Goal: Information Seeking & Learning: Learn about a topic

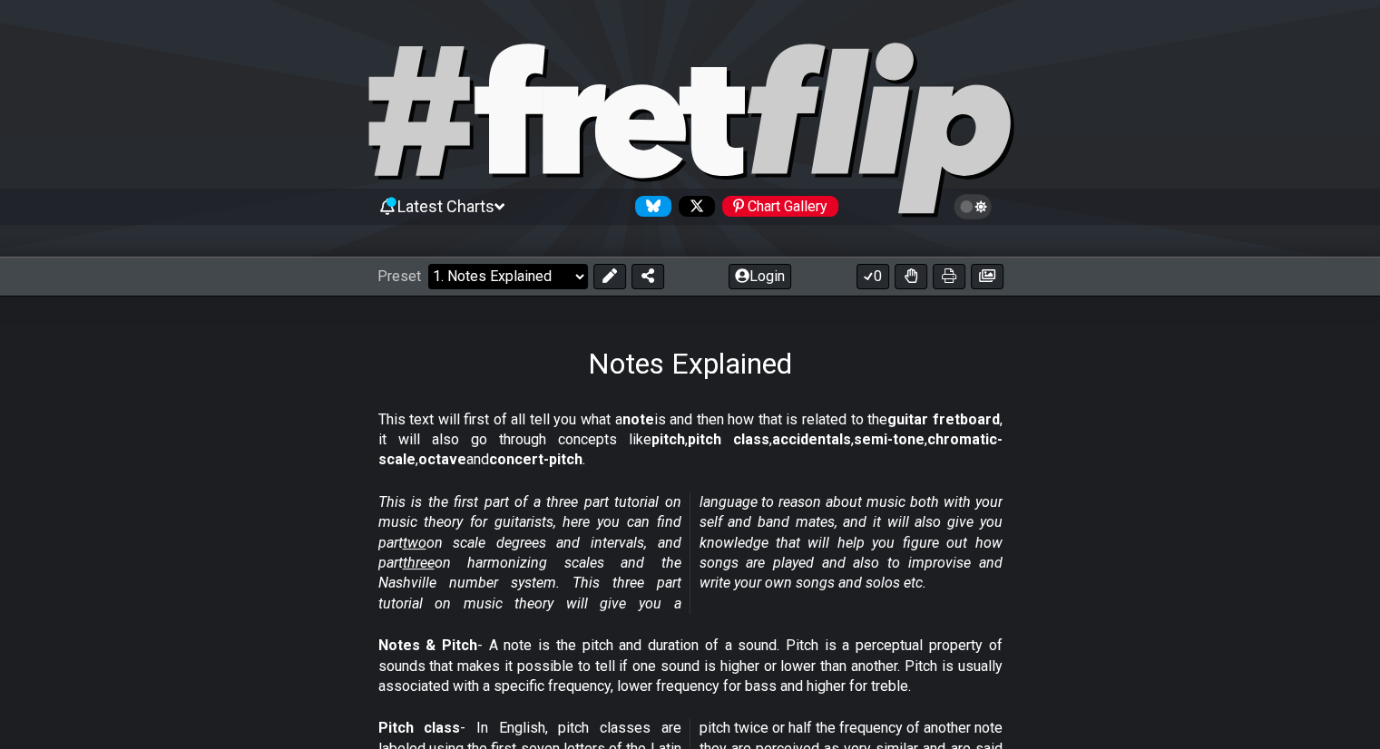
click at [567, 278] on select "Welcome to #fretflip! Initial Preset Custom Preset Minor Pentatonic Major Penta…" at bounding box center [508, 276] width 160 height 25
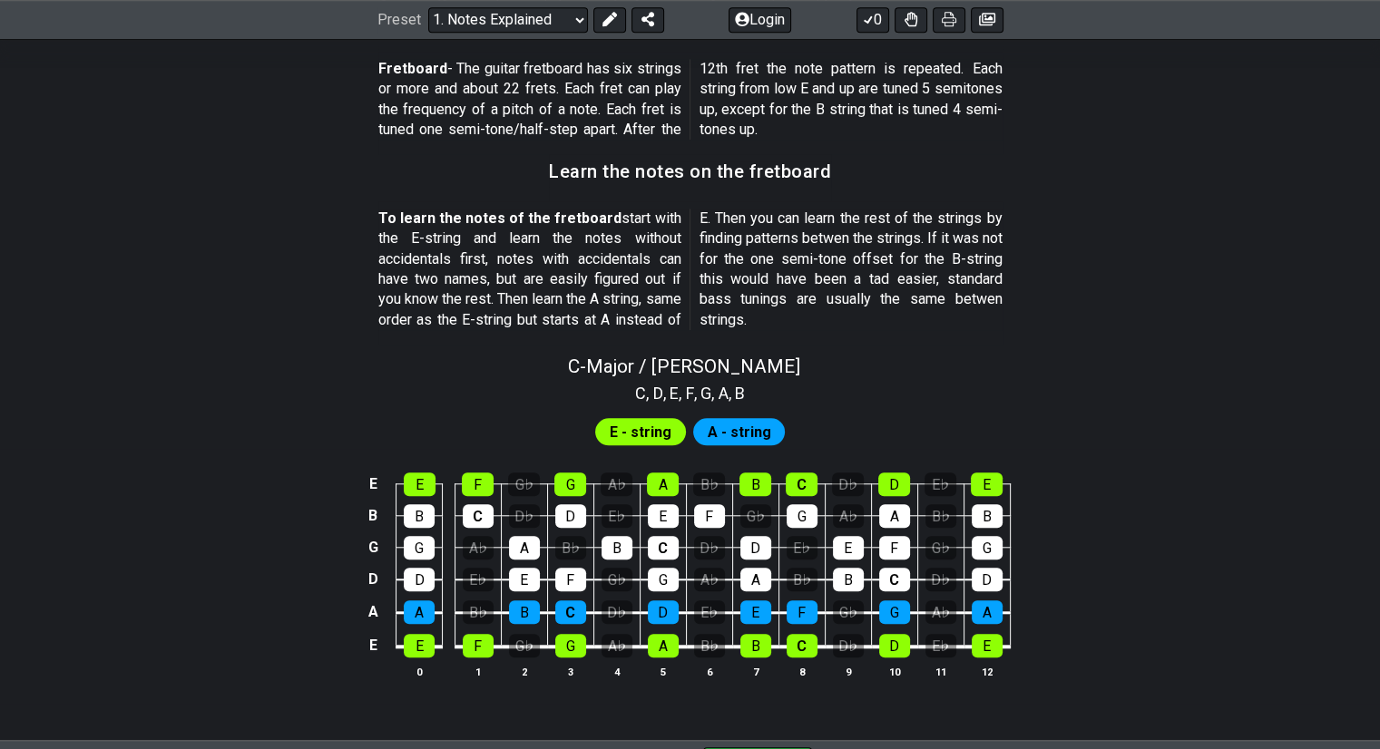
scroll to position [1723, 0]
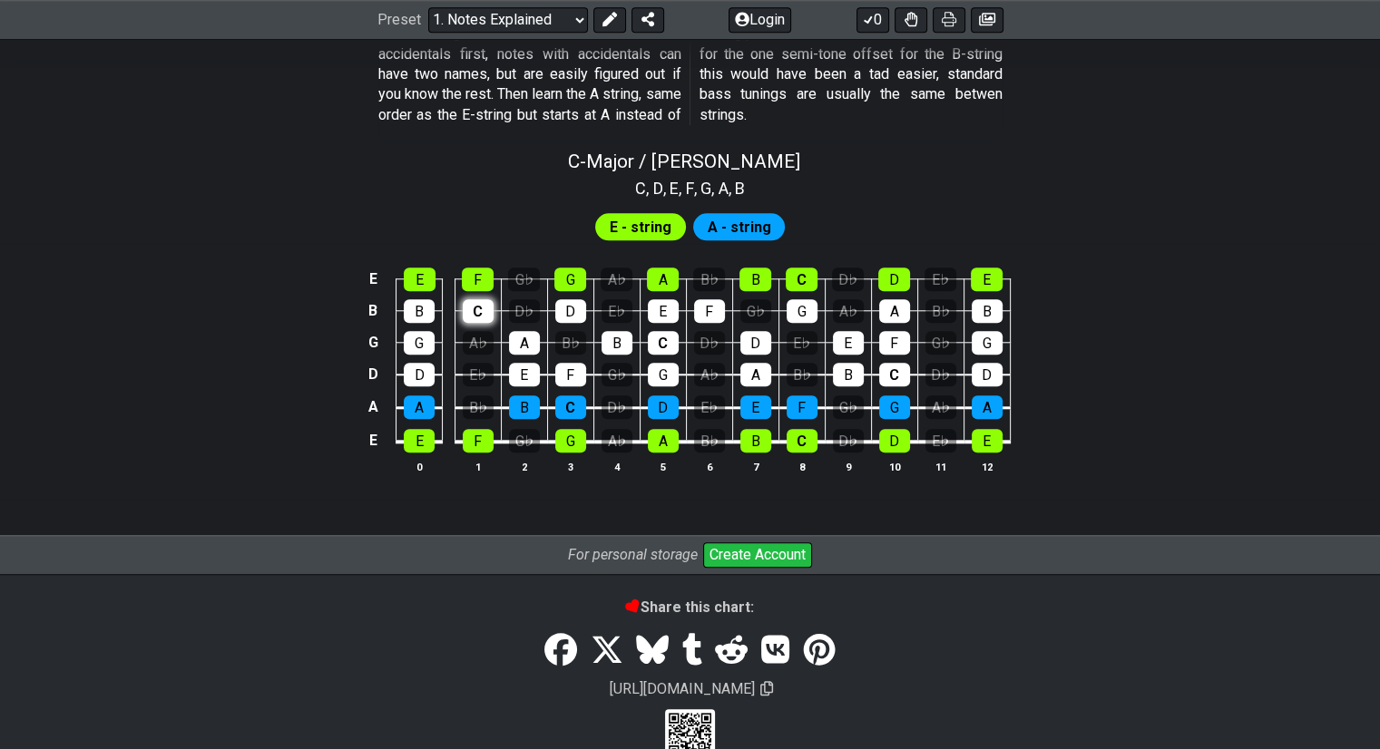
click at [488, 306] on tbody "E E F G♭ G A♭ A B♭ B C D♭ D E♭ E B B C D♭ D E♭ E F G♭ G A♭ A B♭ B G G A♭ A B♭ B…" at bounding box center [686, 354] width 648 height 213
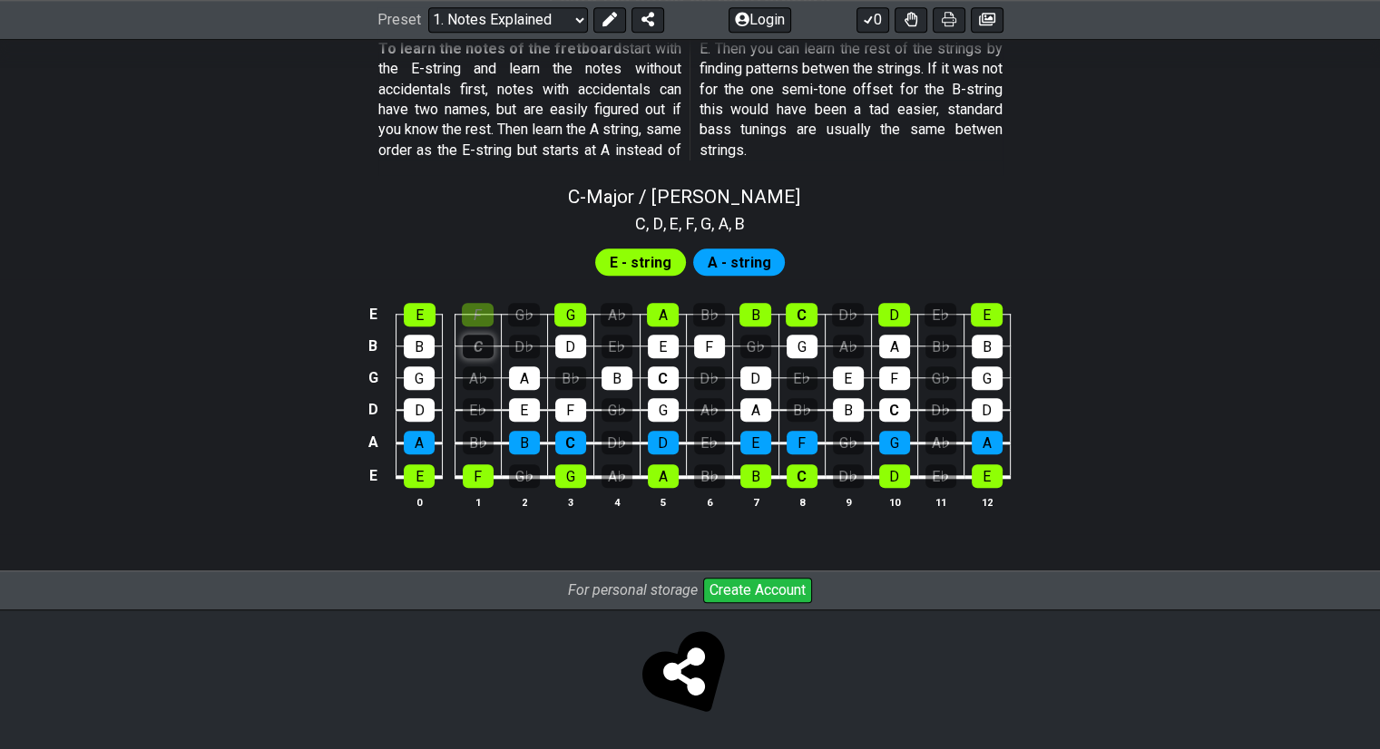
click at [479, 346] on div "C" at bounding box center [478, 347] width 31 height 24
click at [476, 326] on td "C" at bounding box center [477, 330] width 46 height 32
click at [623, 269] on span "E - string" at bounding box center [641, 262] width 62 height 26
click at [730, 261] on span "A - string" at bounding box center [738, 262] width 63 height 26
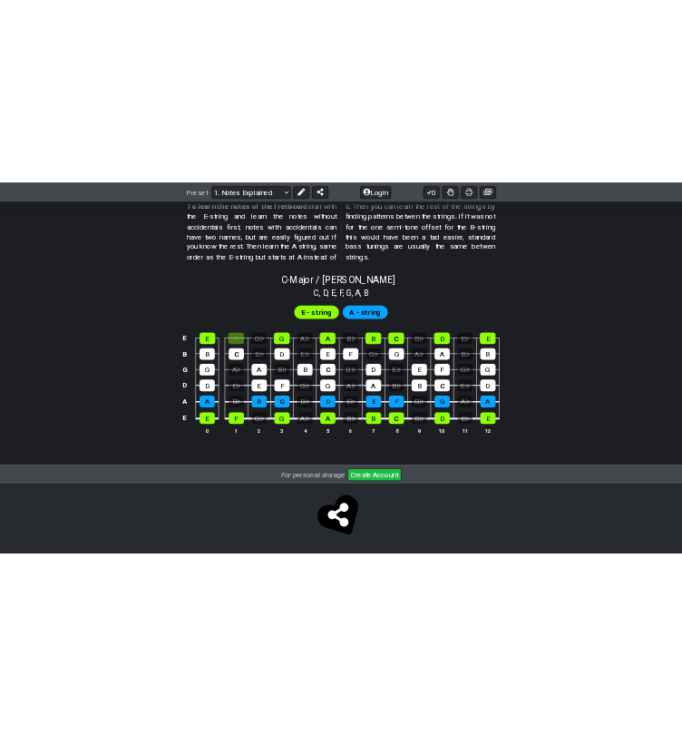
scroll to position [1702, 0]
